Goal: Use online tool/utility: Utilize a website feature to perform a specific function

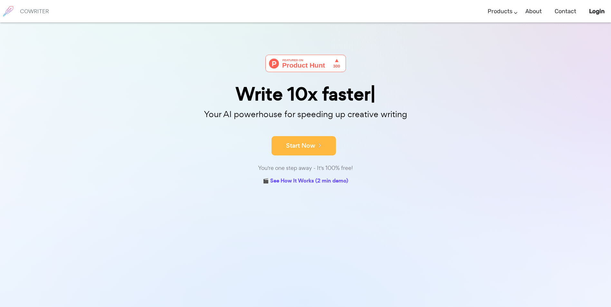
click at [295, 144] on button "Start Now" at bounding box center [304, 145] width 64 height 19
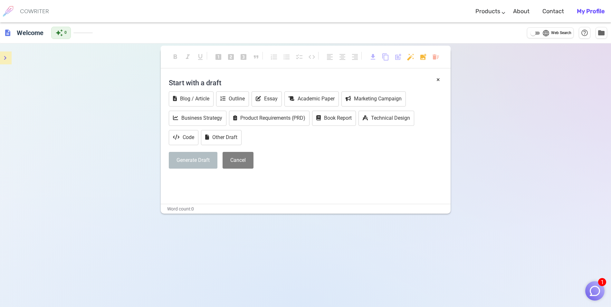
click at [9, 56] on button "menu" at bounding box center [5, 58] width 13 height 13
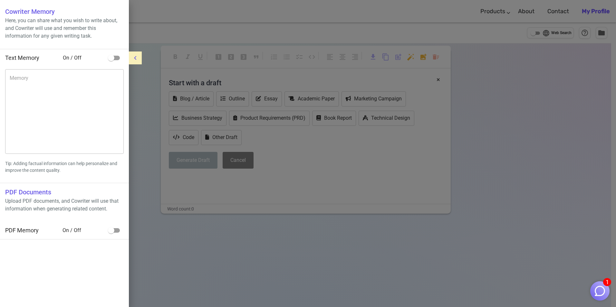
click at [136, 56] on icon "menu" at bounding box center [135, 58] width 8 height 8
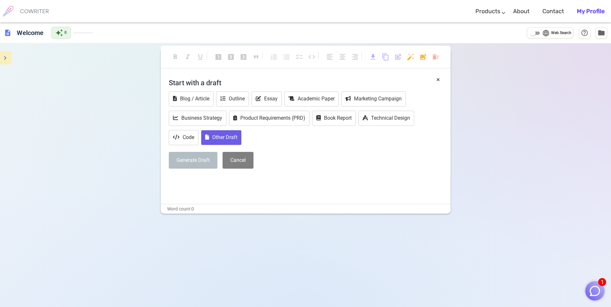
click at [226, 134] on button "Other Draft" at bounding box center [221, 137] width 41 height 15
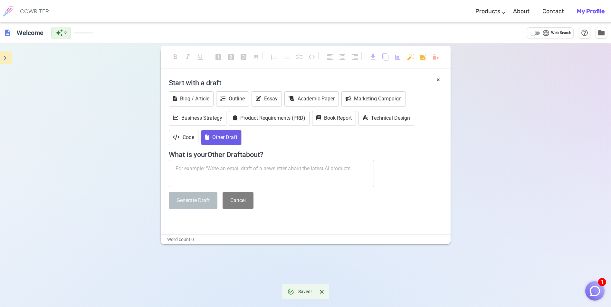
click at [296, 173] on textarea at bounding box center [272, 173] width 206 height 27
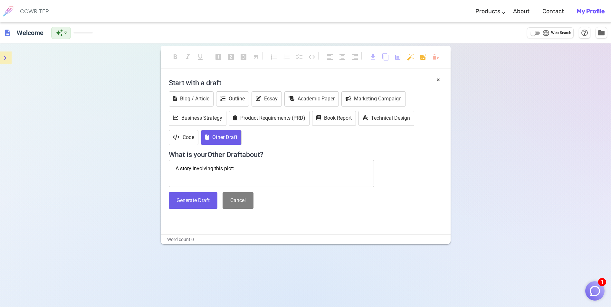
paste textarea "[PERSON_NAME] was born in [DEMOGRAPHIC_DATA] in [GEOGRAPHIC_DATA] [DEMOGRAPHIC_…"
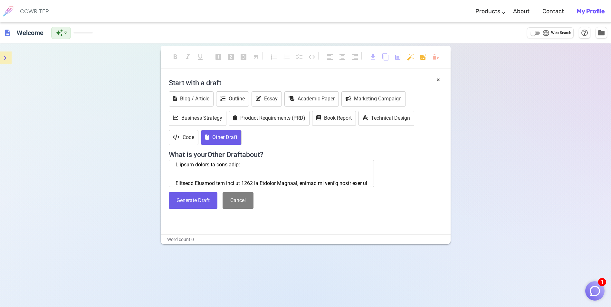
scroll to position [681, 0]
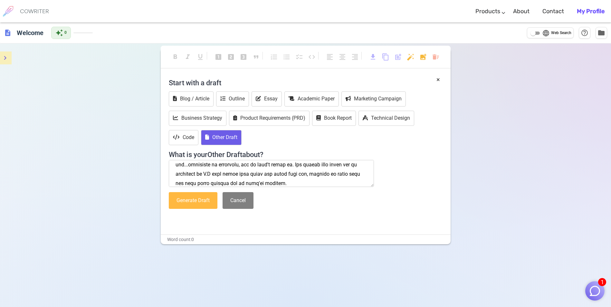
type textarea "A story involving this plot: [PERSON_NAME] was born in [DEMOGRAPHIC_DATA] in [G…"
click at [202, 203] on button "Generate Draft" at bounding box center [193, 200] width 49 height 17
